Goal: Information Seeking & Learning: Find specific fact

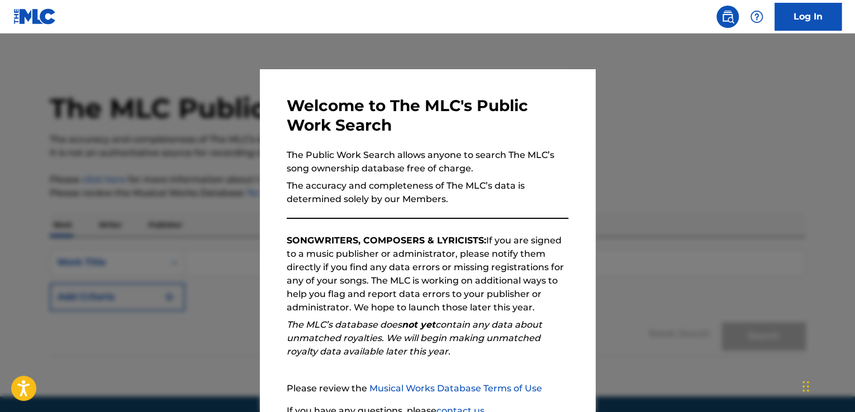
scroll to position [99, 0]
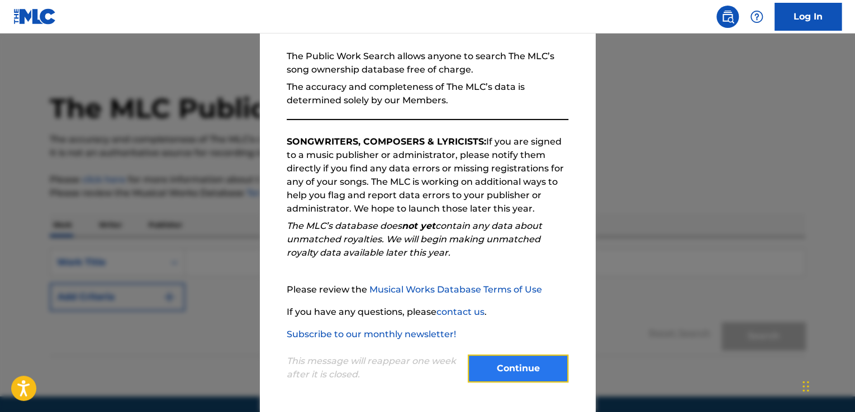
click at [521, 367] on button "Continue" at bounding box center [518, 369] width 101 height 28
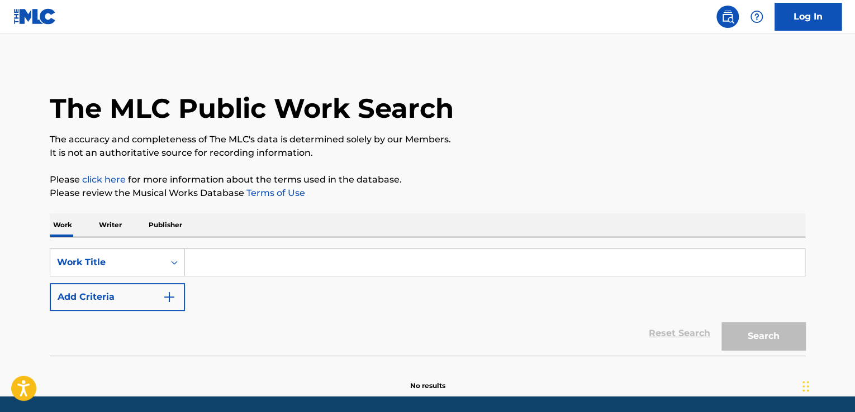
click at [248, 258] on input "Search Form" at bounding box center [495, 262] width 620 height 27
click at [226, 261] on input "Search Form" at bounding box center [495, 262] width 620 height 27
paste input "Fingindo Maturidade"
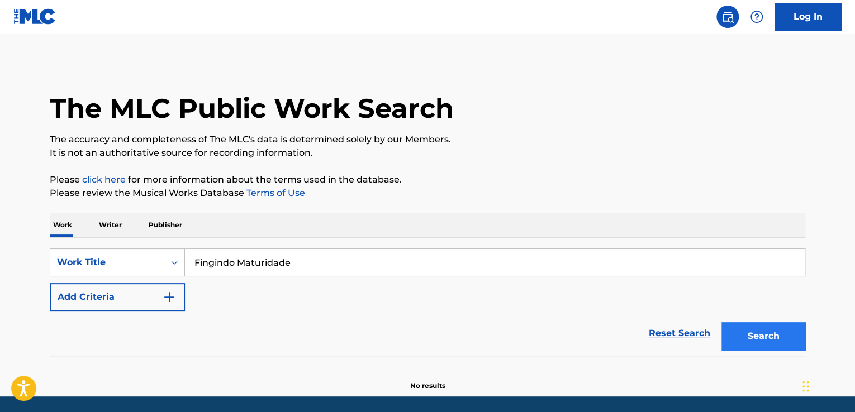
type input "Fingindo Maturidade"
click at [739, 333] on button "Search" at bounding box center [763, 336] width 84 height 28
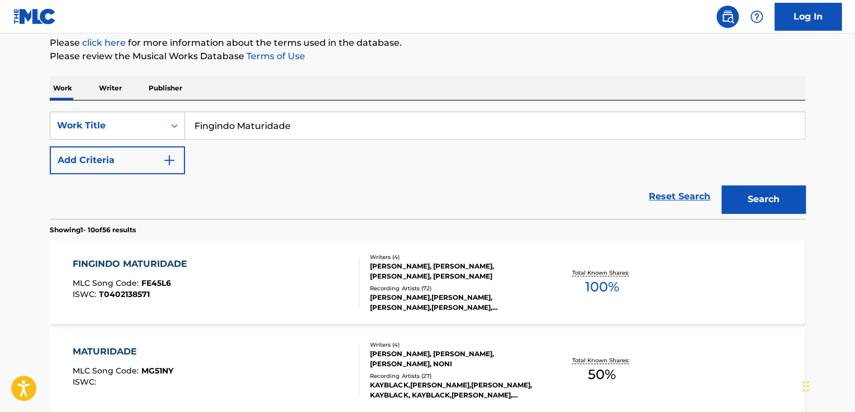
scroll to position [6, 0]
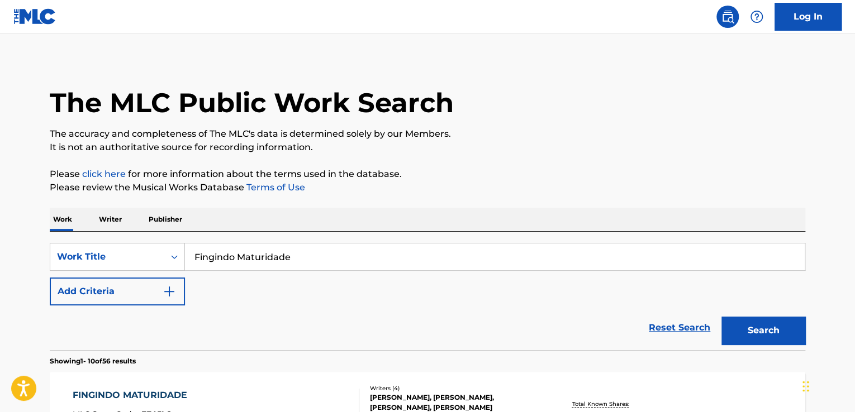
click at [174, 215] on p "Publisher" at bounding box center [165, 219] width 40 height 23
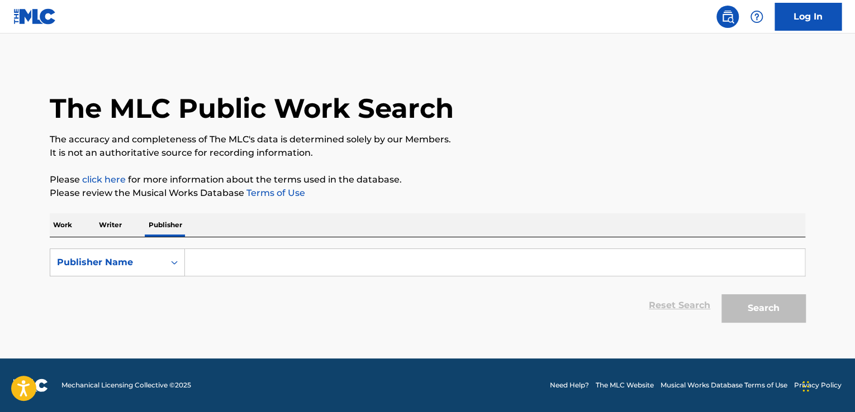
click at [262, 259] on input "Search Form" at bounding box center [495, 262] width 620 height 27
paste input "Fingindo Maturidade"
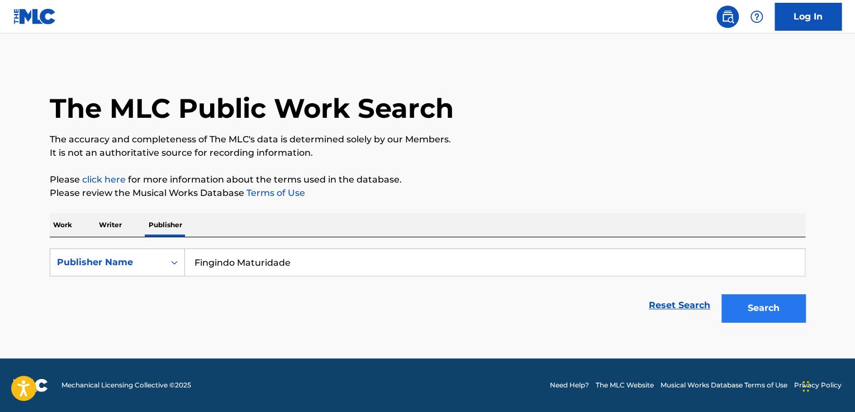
type input "Fingindo Maturidade"
click at [800, 311] on button "Search" at bounding box center [763, 309] width 84 height 28
click at [111, 226] on p "Writer" at bounding box center [111, 224] width 30 height 23
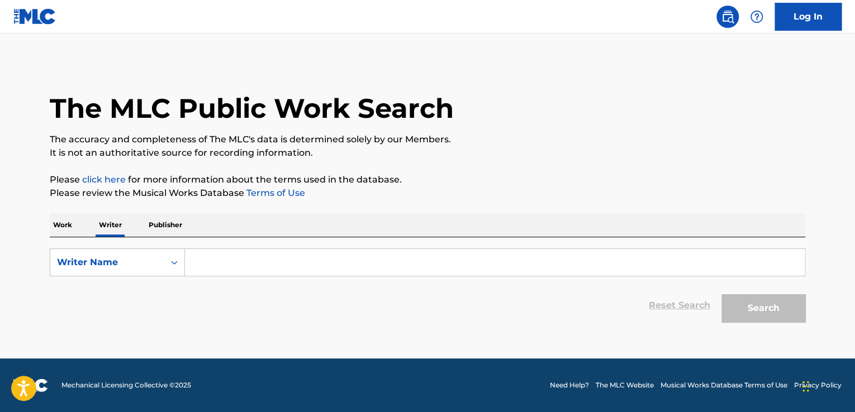
click at [56, 225] on p "Work" at bounding box center [63, 224] width 26 height 23
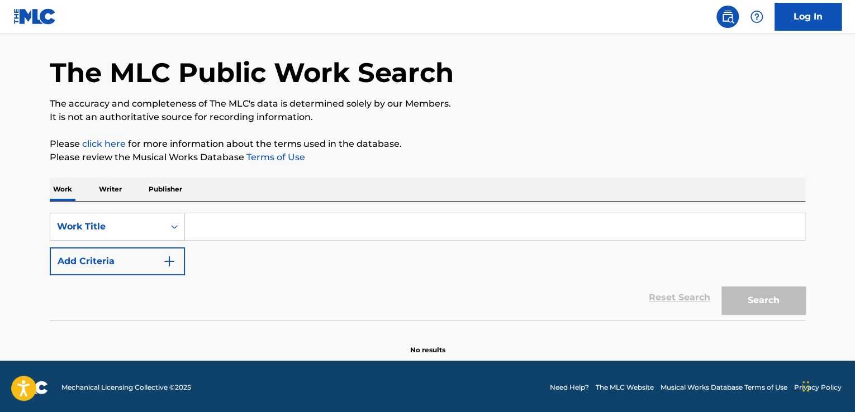
scroll to position [38, 0]
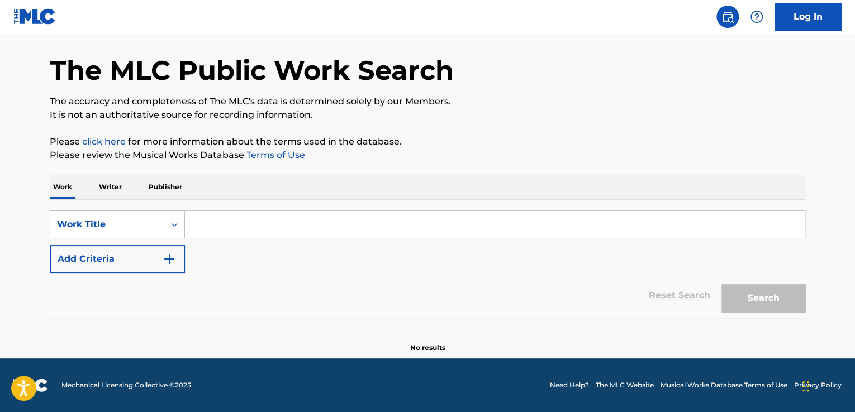
click at [210, 226] on input "Search Form" at bounding box center [495, 224] width 620 height 27
type input "Fingindo Maturidade"
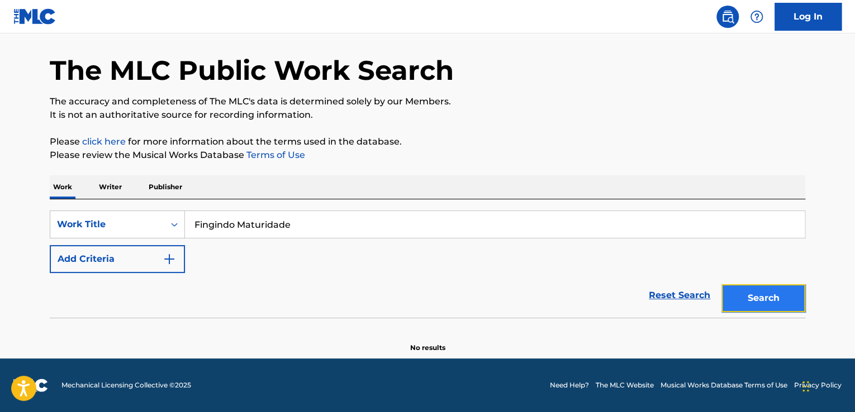
click at [765, 303] on button "Search" at bounding box center [763, 298] width 84 height 28
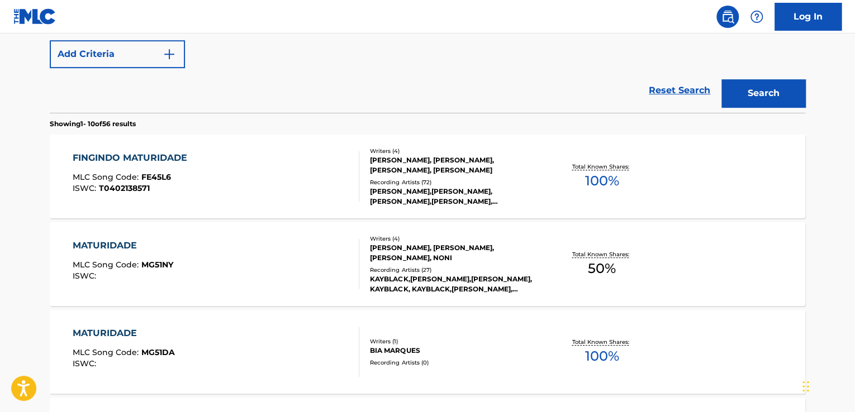
scroll to position [206, 0]
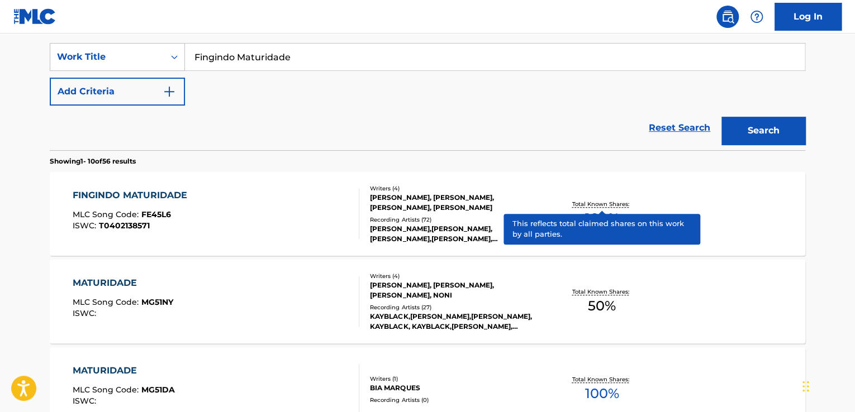
click at [606, 204] on p "Total Known Shares:" at bounding box center [602, 204] width 60 height 8
